Goal: Check status: Check status

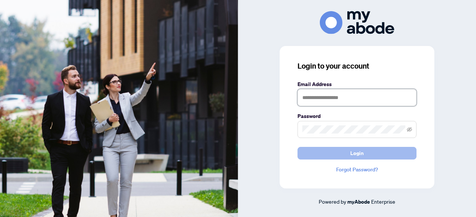
type input "**********"
click at [367, 154] on button "Login" at bounding box center [356, 153] width 119 height 13
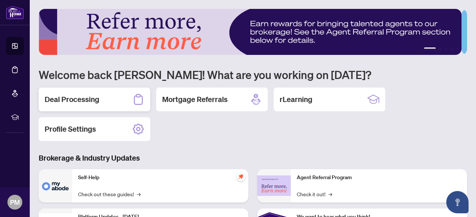
click at [69, 97] on h2 "Deal Processing" at bounding box center [72, 99] width 55 height 10
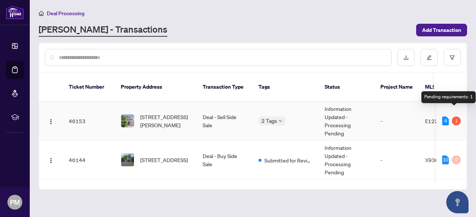
click at [452, 117] on div "1" at bounding box center [456, 121] width 9 height 9
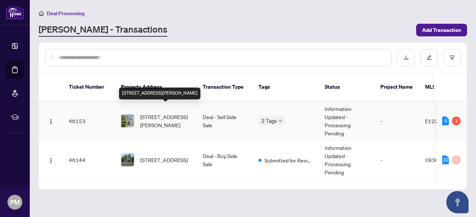
click at [183, 113] on span "101 Dobson Dr, Ajax, Ontario L1S 5G1, Canada" at bounding box center [165, 121] width 51 height 16
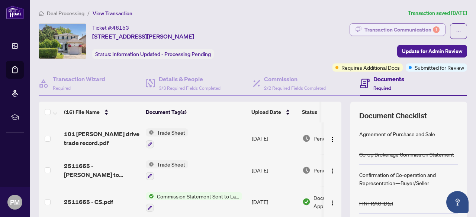
click at [413, 29] on div "Transaction Communication 1" at bounding box center [401, 30] width 75 height 12
